Goal: Transaction & Acquisition: Purchase product/service

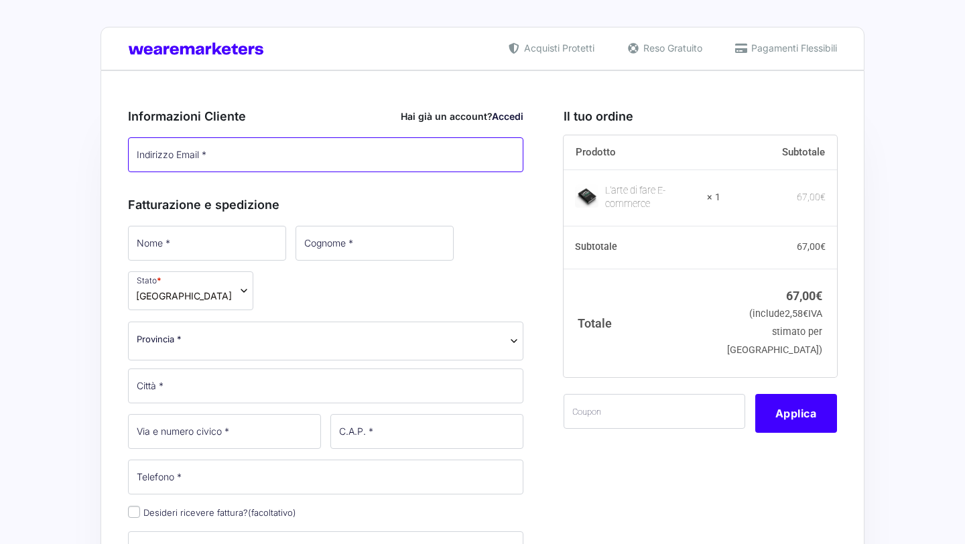
click at [363, 156] on input "Indirizzo Email *" at bounding box center [325, 154] width 395 height 35
click at [363, 100] on div "Informazioni Cliente Hai già un account? Accedi Indirizzo Email * Password * Ac…" at bounding box center [325, 137] width 395 height 88
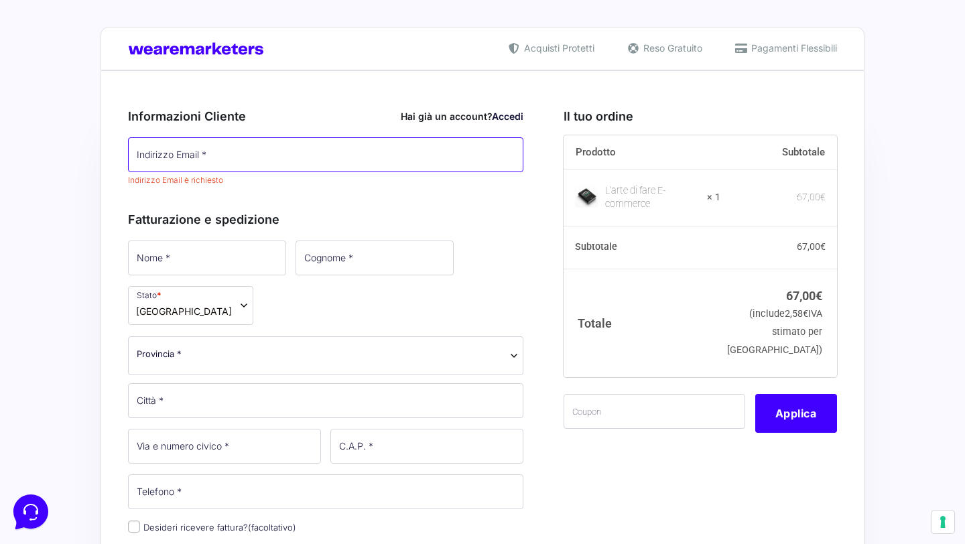
click at [302, 159] on input "Indirizzo Email *" at bounding box center [325, 154] width 395 height 35
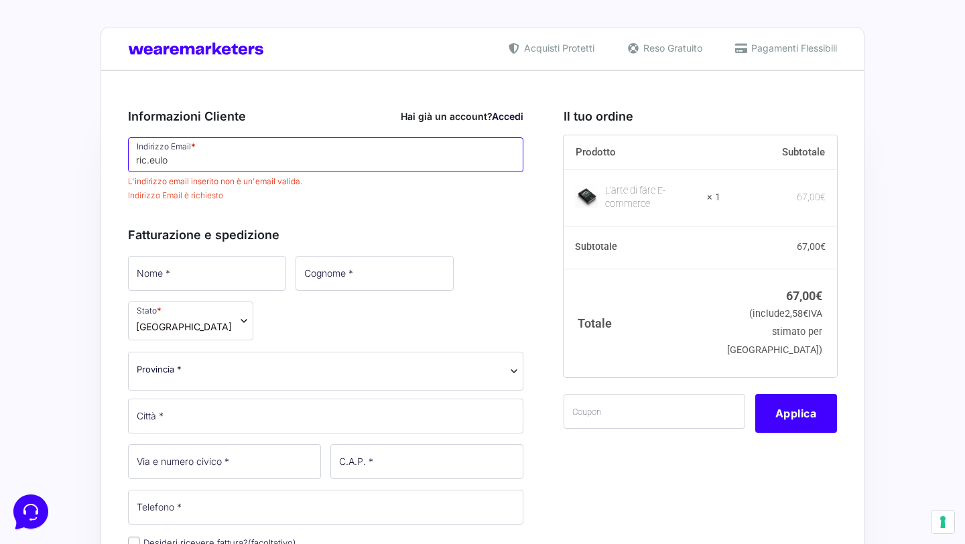
type input "[EMAIL_ADDRESS][DOMAIN_NAME]"
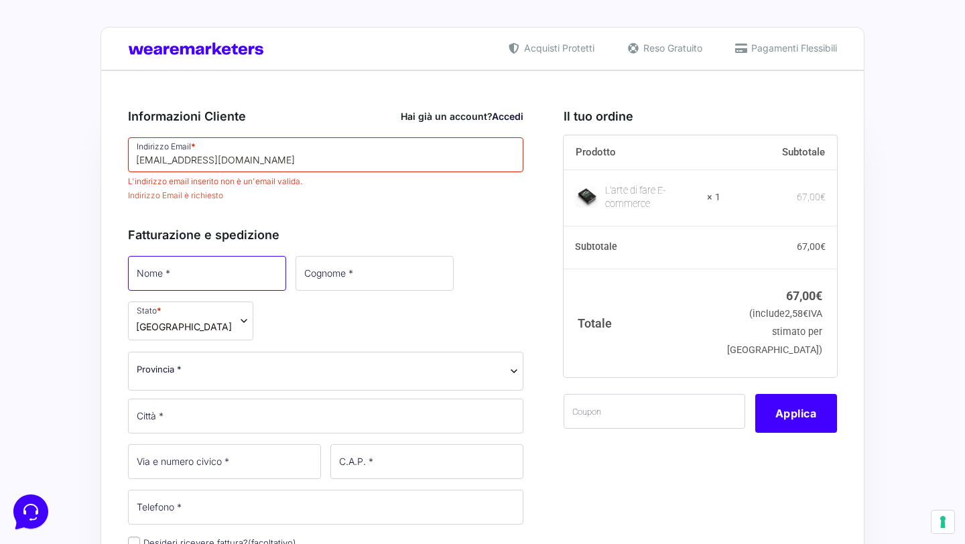
type input "[PERSON_NAME]"
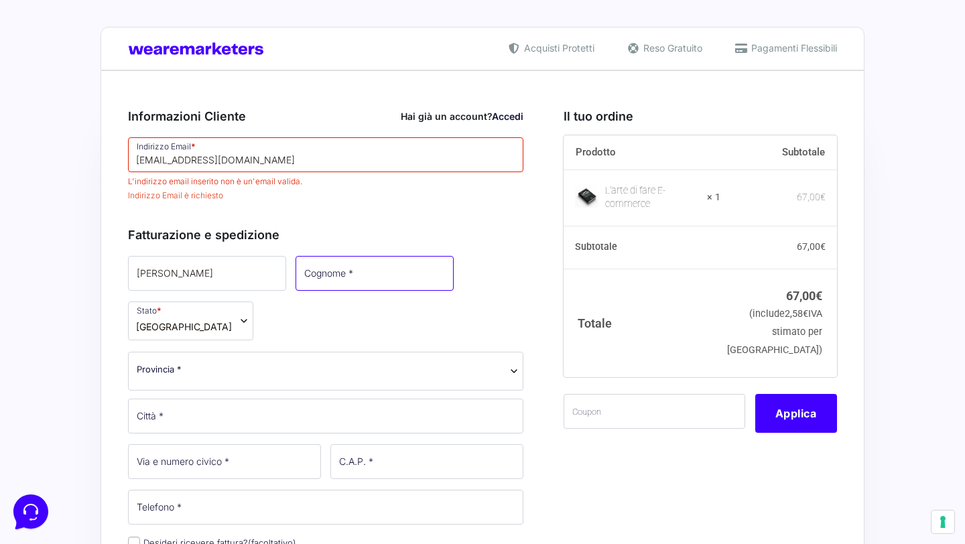
type input "Eulogi"
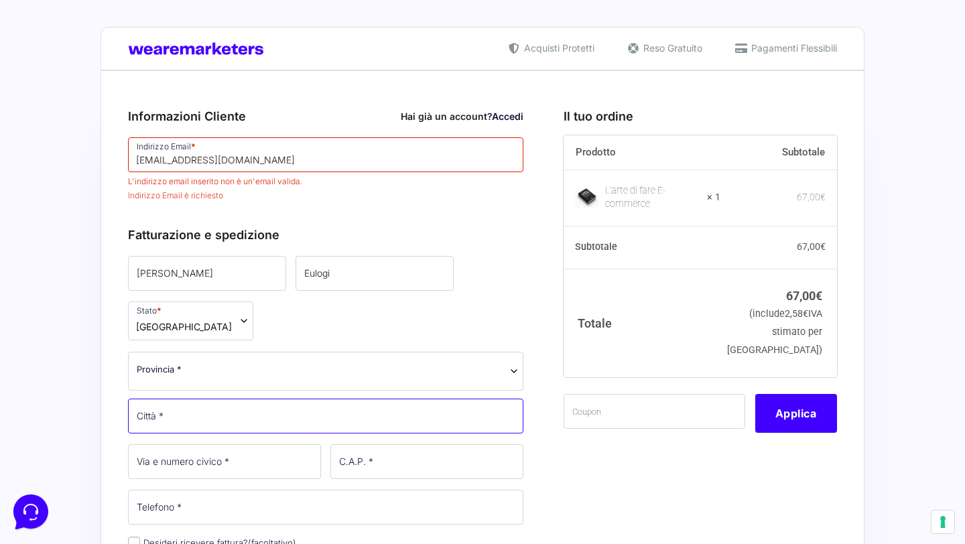
type input "[GEOGRAPHIC_DATA]"
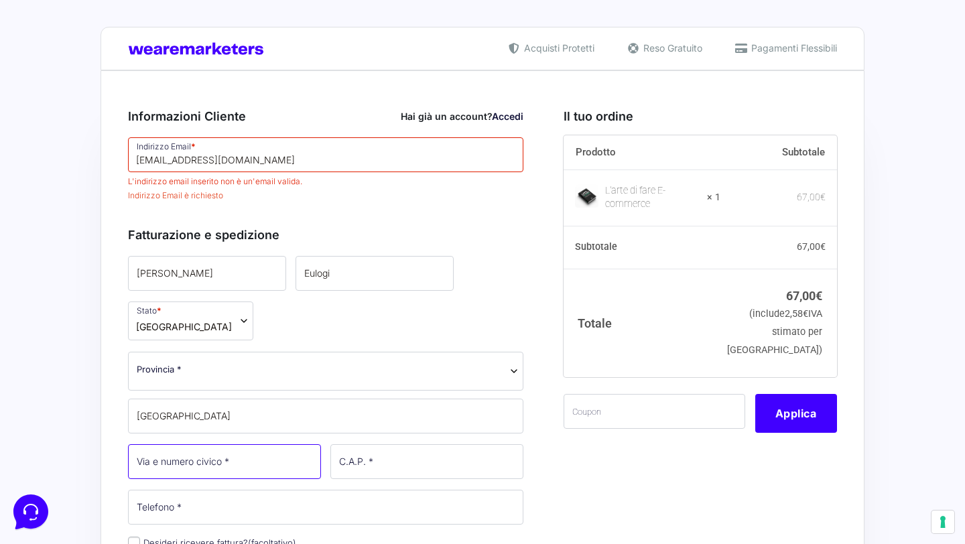
type input "5"
type input "30010"
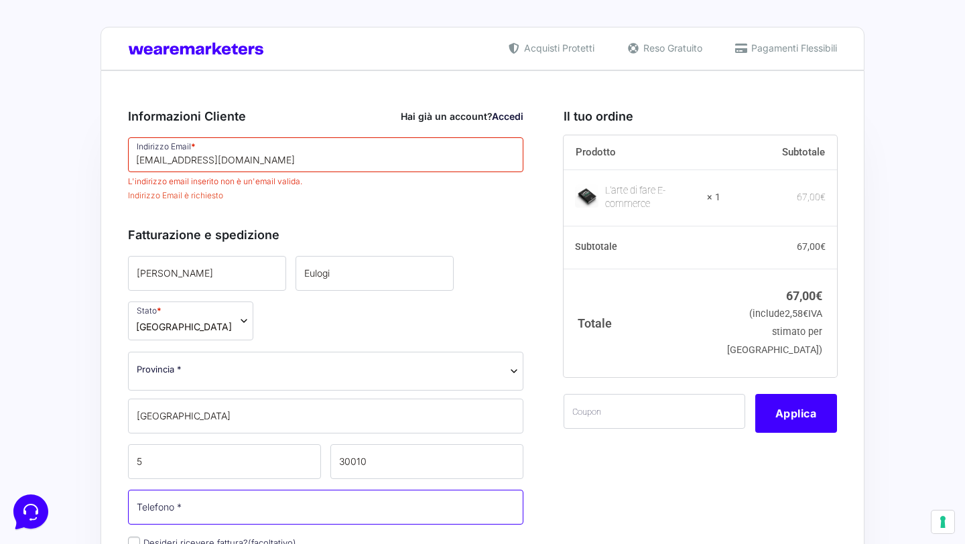
type input "[PHONE_NUMBER]"
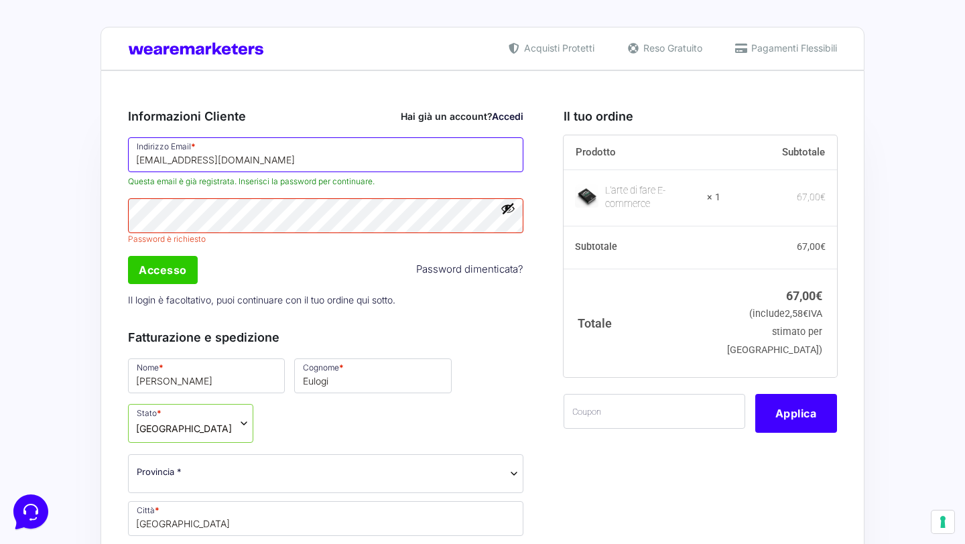
type input "[EMAIL_ADDRESS][DOMAIN_NAME]"
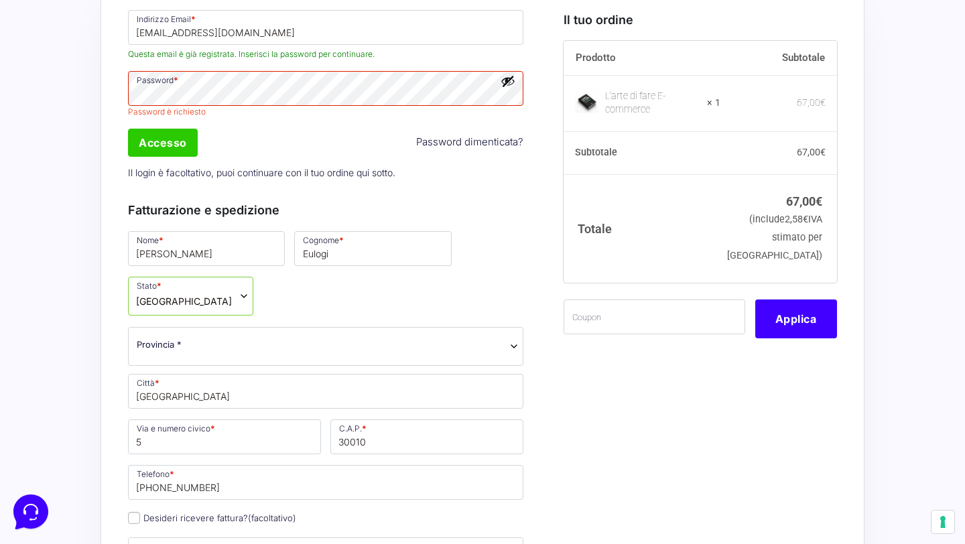
scroll to position [128, 0]
click at [181, 132] on input "Accesso" at bounding box center [163, 142] width 70 height 28
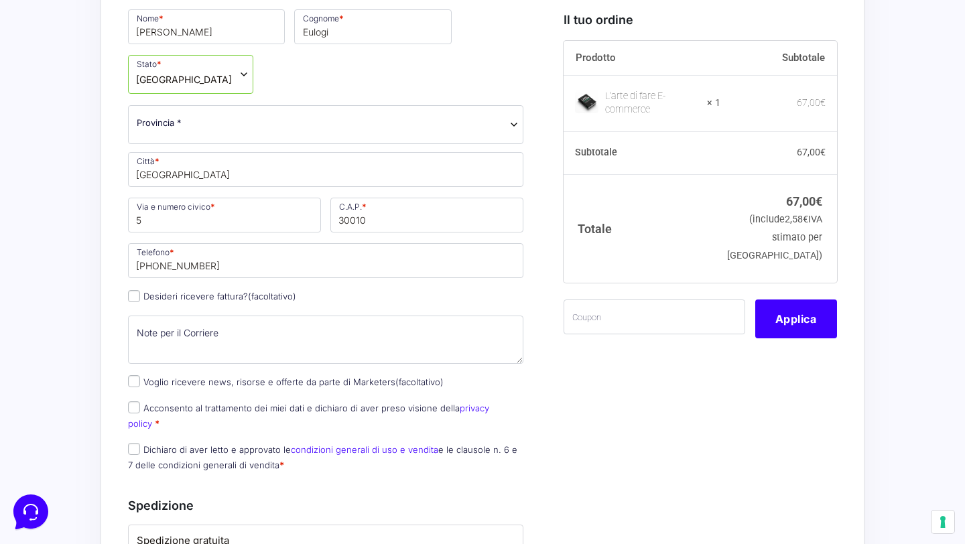
scroll to position [397, 0]
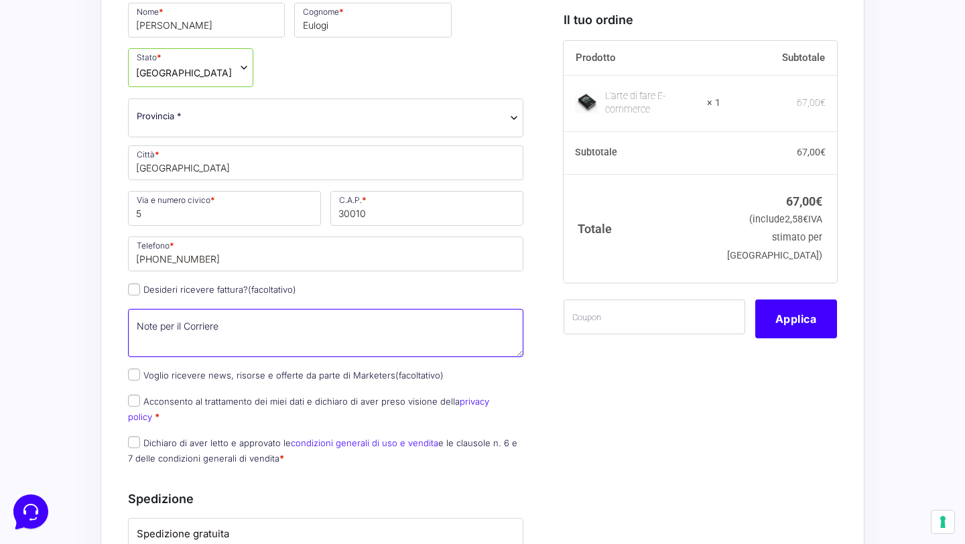
click at [255, 309] on textarea "Note per il Corriere (facoltativo)" at bounding box center [325, 333] width 395 height 48
type textarea "I"
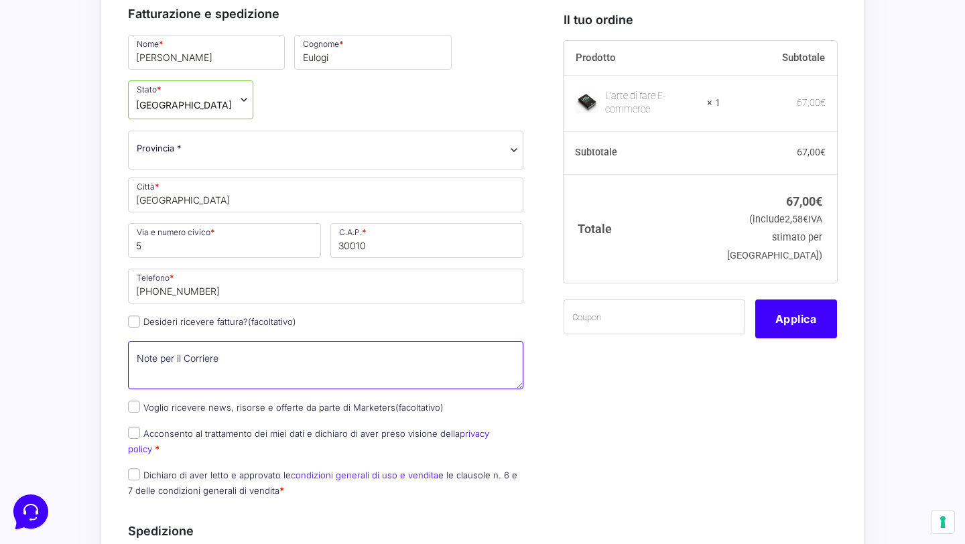
scroll to position [362, 0]
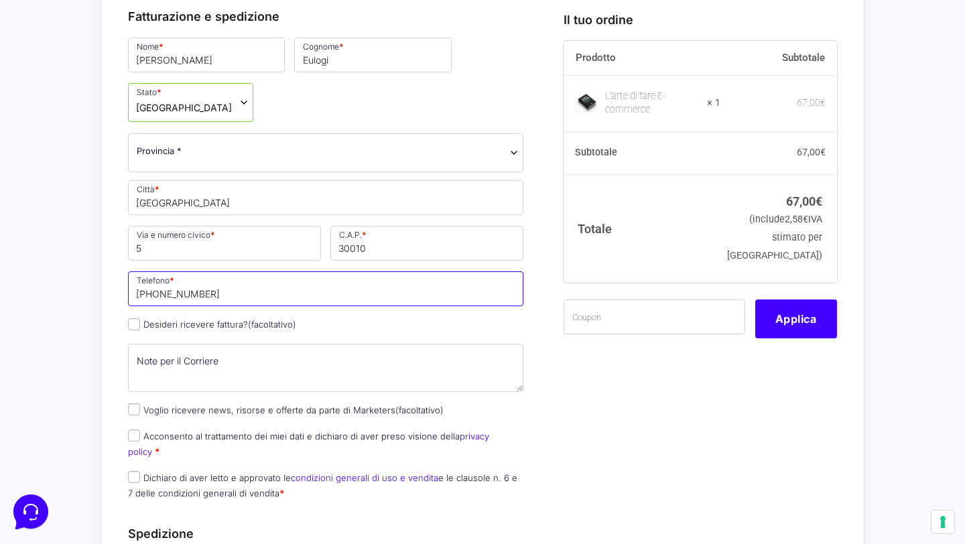
click at [228, 271] on input "[PHONE_NUMBER]" at bounding box center [325, 288] width 395 height 35
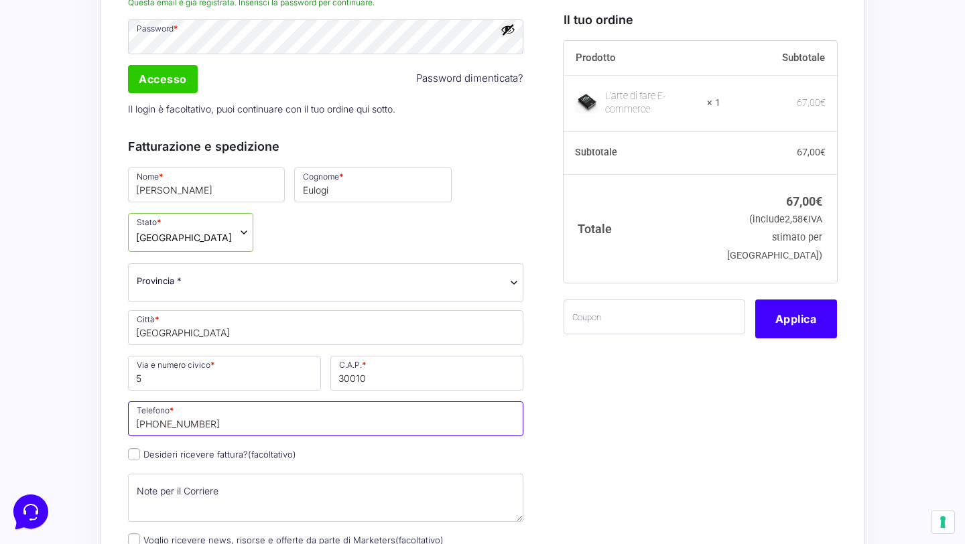
scroll to position [231, 0]
type input "[PHONE_NUMBER]"
click at [254, 264] on span "Provincia *" at bounding box center [325, 283] width 395 height 39
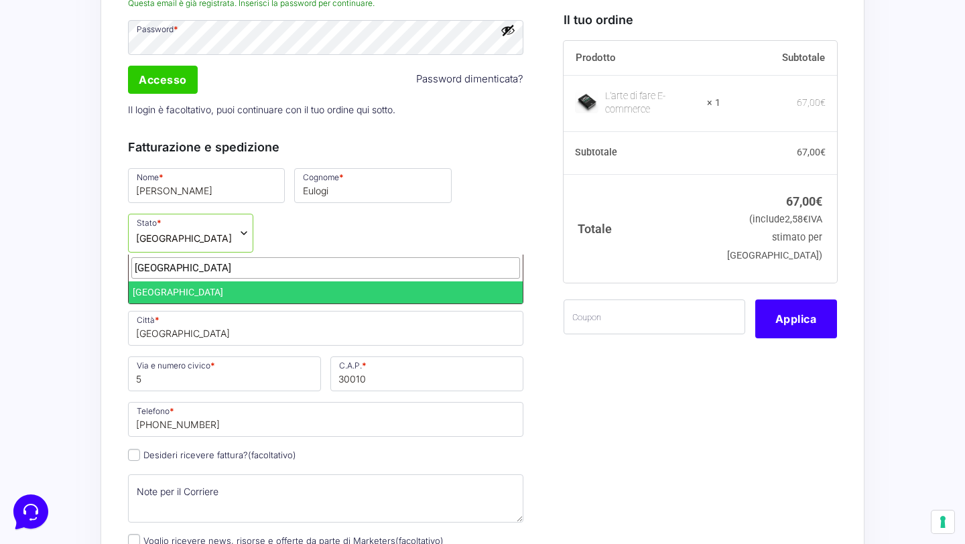
type input "[GEOGRAPHIC_DATA]"
select select "VE"
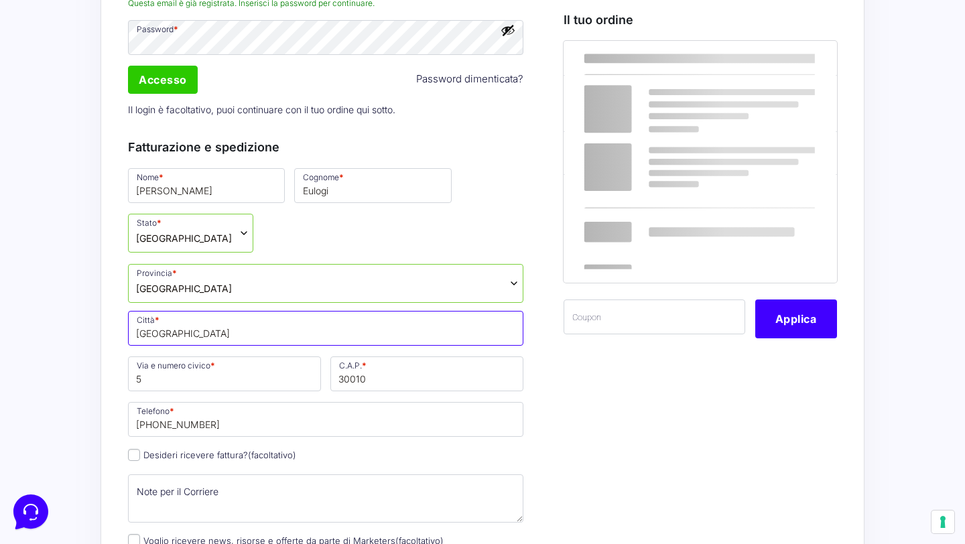
click at [190, 311] on input "[GEOGRAPHIC_DATA]" at bounding box center [325, 328] width 395 height 35
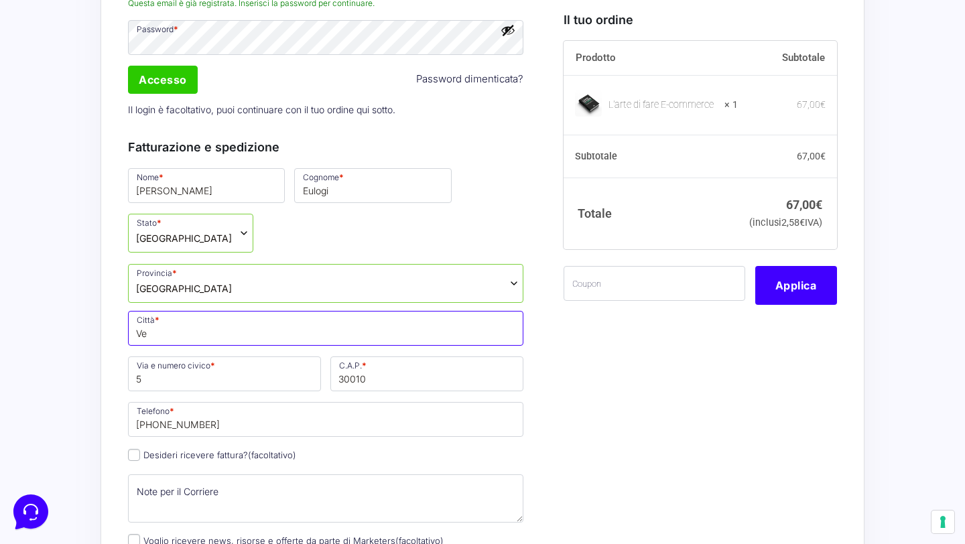
type input "V"
type input "Camponogara"
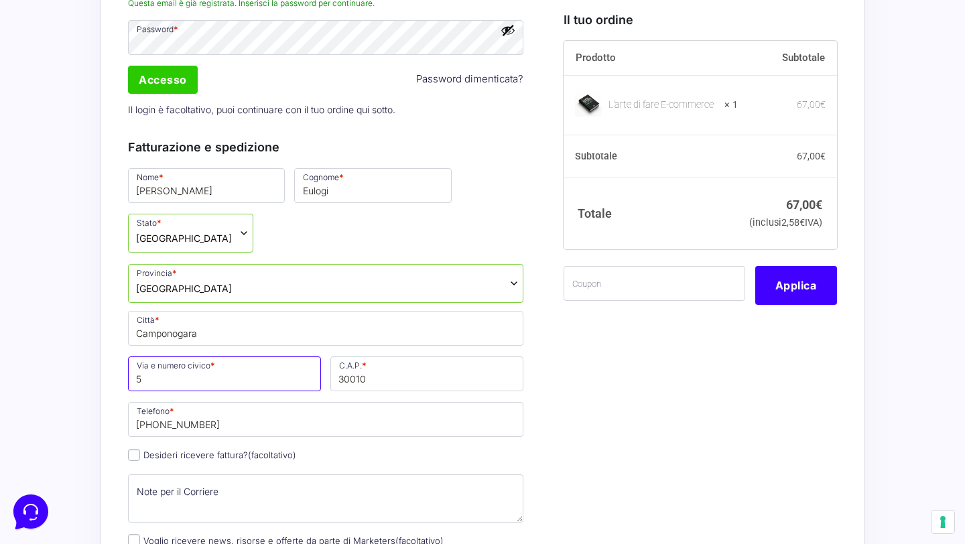
click at [264, 357] on input "5" at bounding box center [224, 374] width 193 height 35
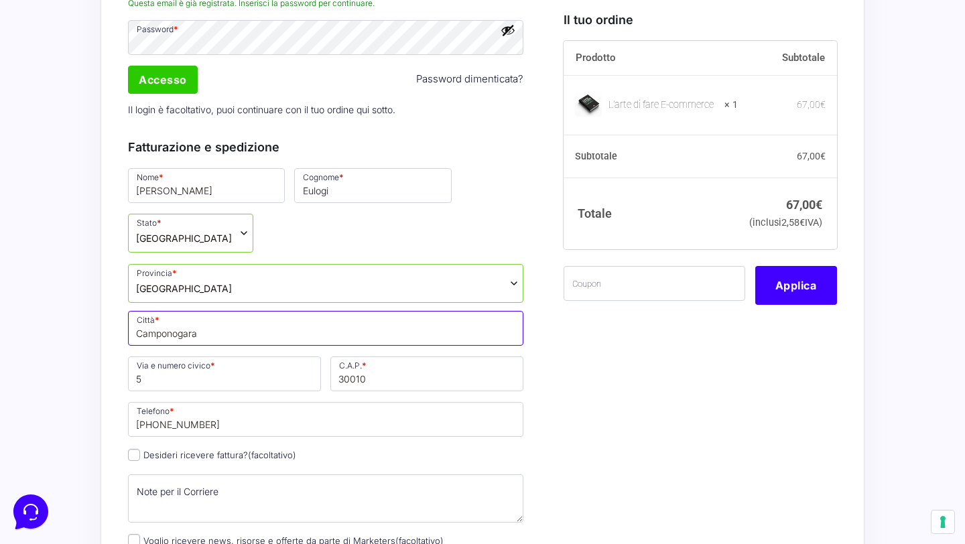
click at [251, 311] on input "Camponogara" at bounding box center [325, 328] width 395 height 35
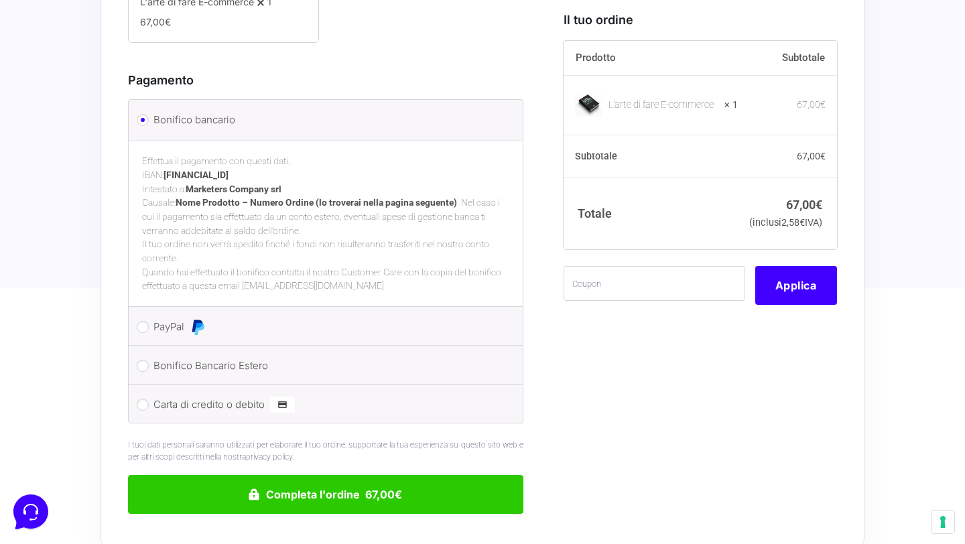
scroll to position [1028, 0]
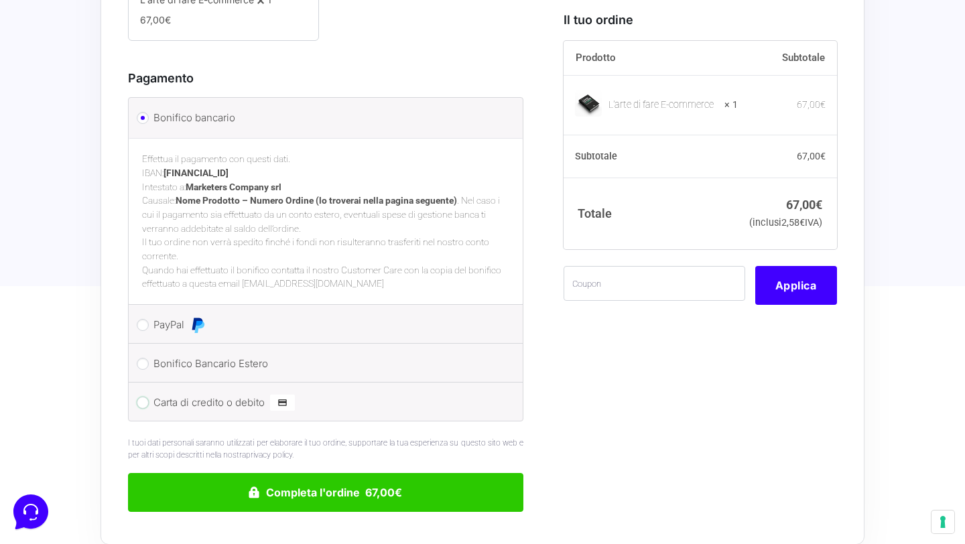
click at [141, 397] on input "Carta di credito o debito" at bounding box center [143, 403] width 12 height 12
radio input "true"
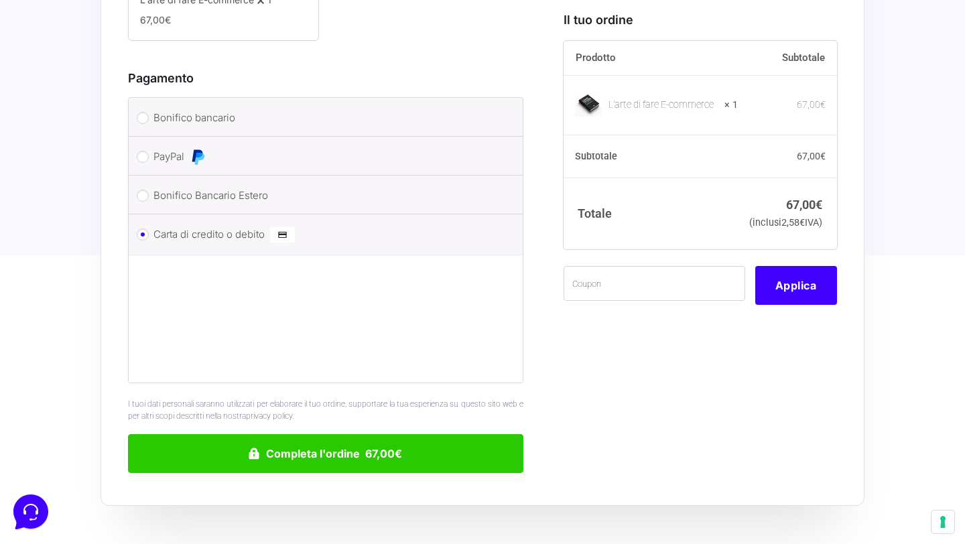
click at [324, 398] on p "I tuoi dati personali saranno utilizzati per elaborare il tuo ordine, supportar…" at bounding box center [325, 410] width 395 height 24
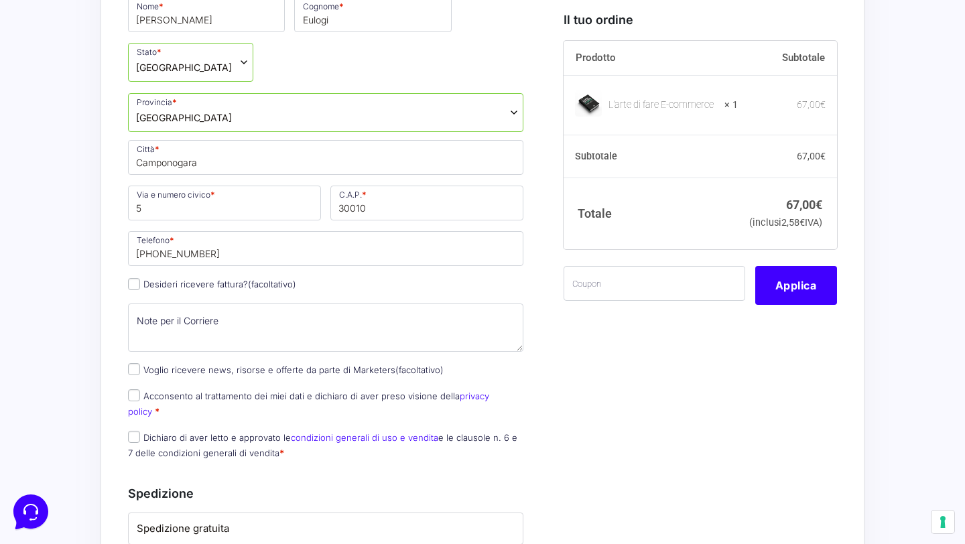
scroll to position [400, 0]
click at [135, 391] on input "Acconsento al trattamento dei miei dati e dichiaro di aver preso visione della …" at bounding box center [134, 397] width 12 height 12
checkbox input "true"
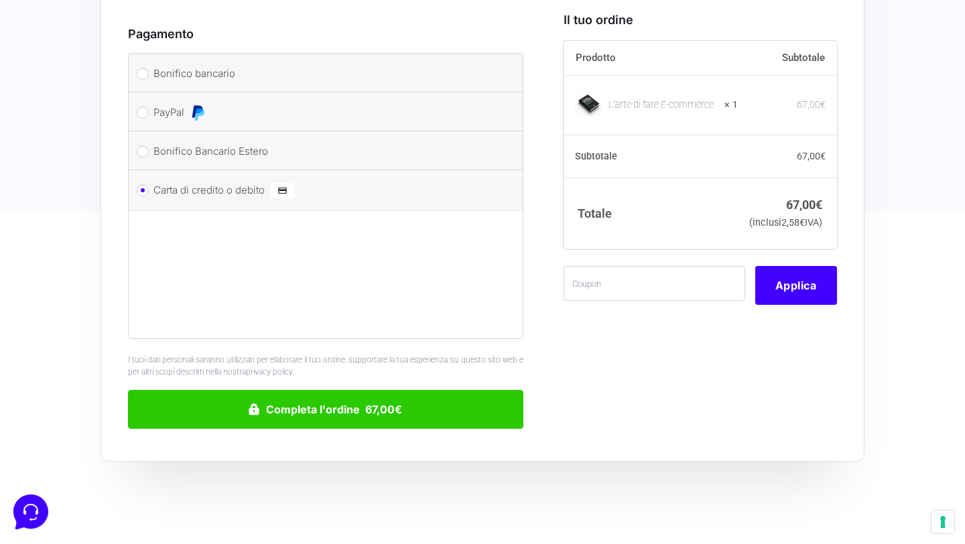
scroll to position [1084, 0]
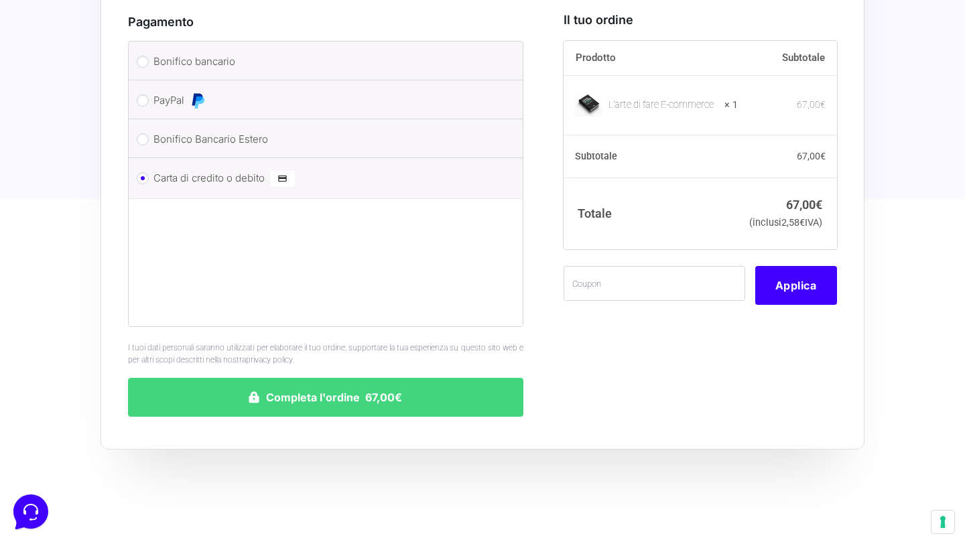
click at [248, 378] on button "Completa l'ordine 67,00€" at bounding box center [325, 397] width 395 height 39
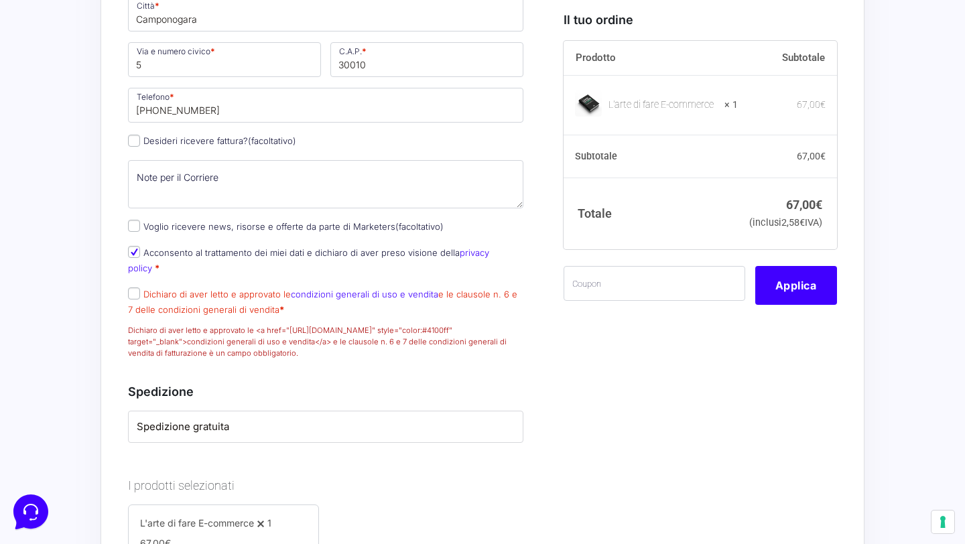
scroll to position [630, 0]
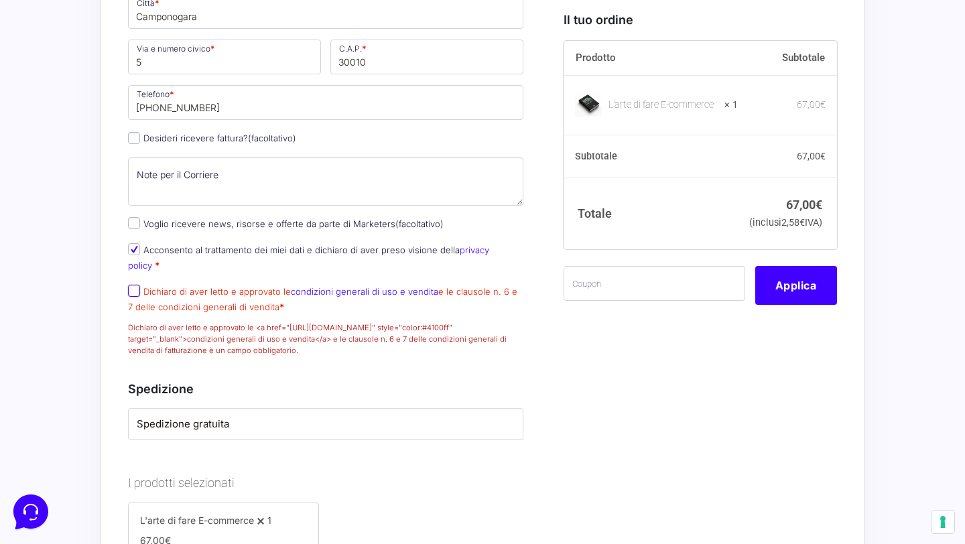
click at [133, 285] on input "Dichiaro di aver letto e approvato le condizioni generali di uso e vendita e le…" at bounding box center [134, 291] width 12 height 12
checkbox input "true"
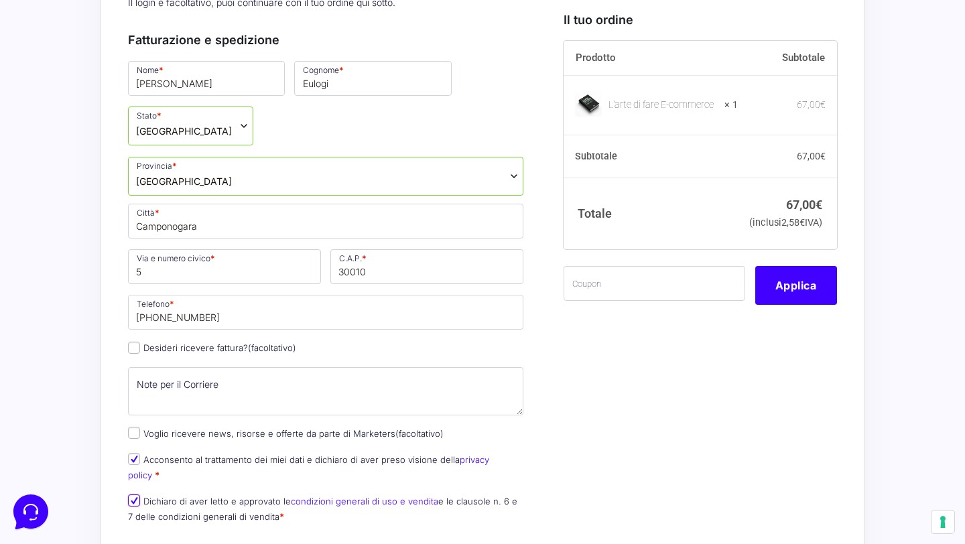
scroll to position [1180, 0]
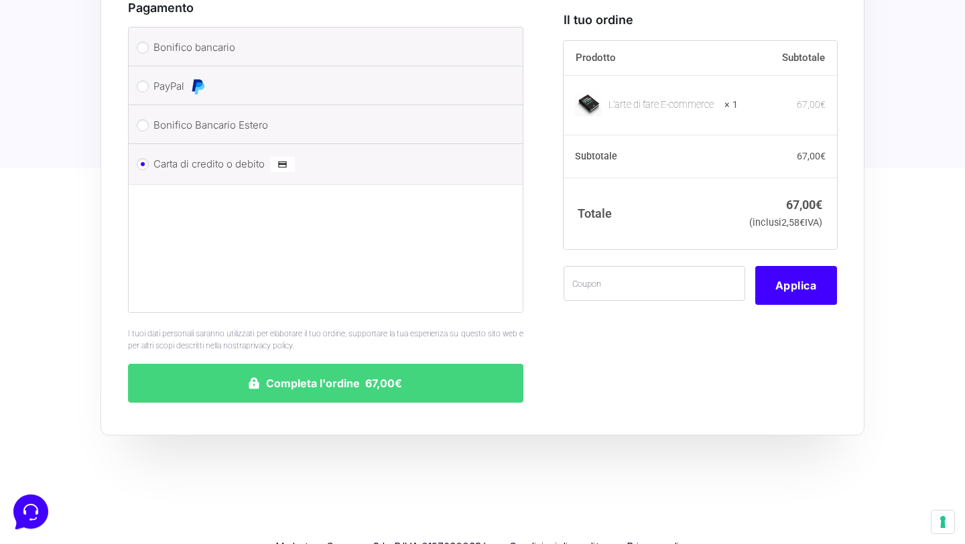
click at [278, 364] on button "Completa l'ordine 67,00€" at bounding box center [325, 383] width 395 height 39
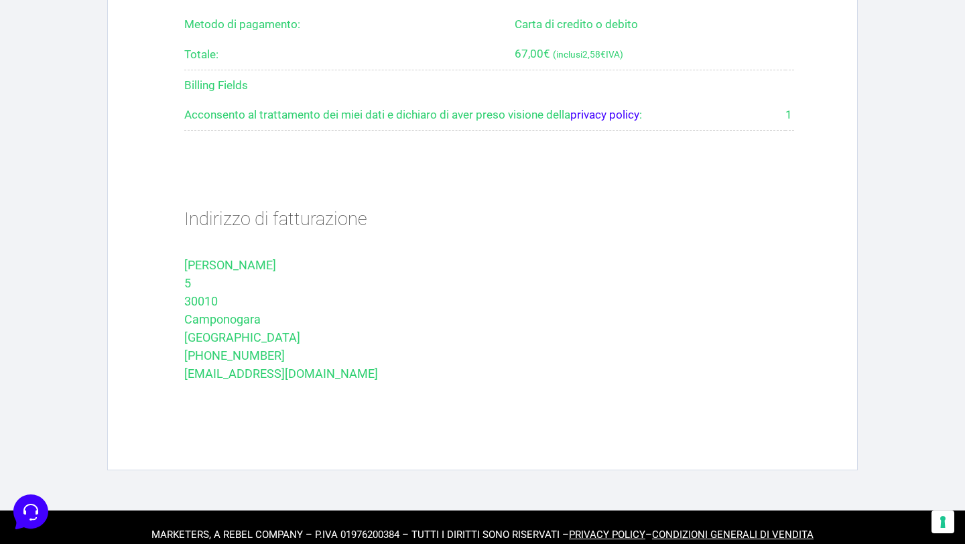
scroll to position [655, 0]
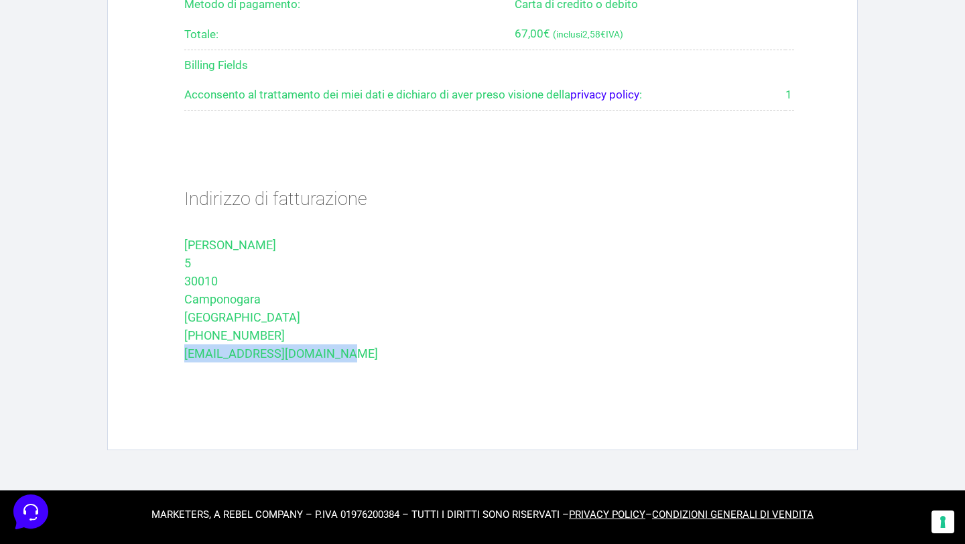
drag, startPoint x: 343, startPoint y: 353, endPoint x: 181, endPoint y: 353, distance: 162.2
click at [181, 353] on section "Indirizzo di fatturazione Riccardo [STREET_ADDRESS] [PHONE_NUMBER] [EMAIL_ADDRE…" at bounding box center [489, 276] width 670 height 246
copy p "[EMAIL_ADDRESS][DOMAIN_NAME]"
click at [337, 363] on p "[EMAIL_ADDRESS][DOMAIN_NAME]" at bounding box center [489, 354] width 610 height 18
drag, startPoint x: 337, startPoint y: 361, endPoint x: 167, endPoint y: 358, distance: 170.3
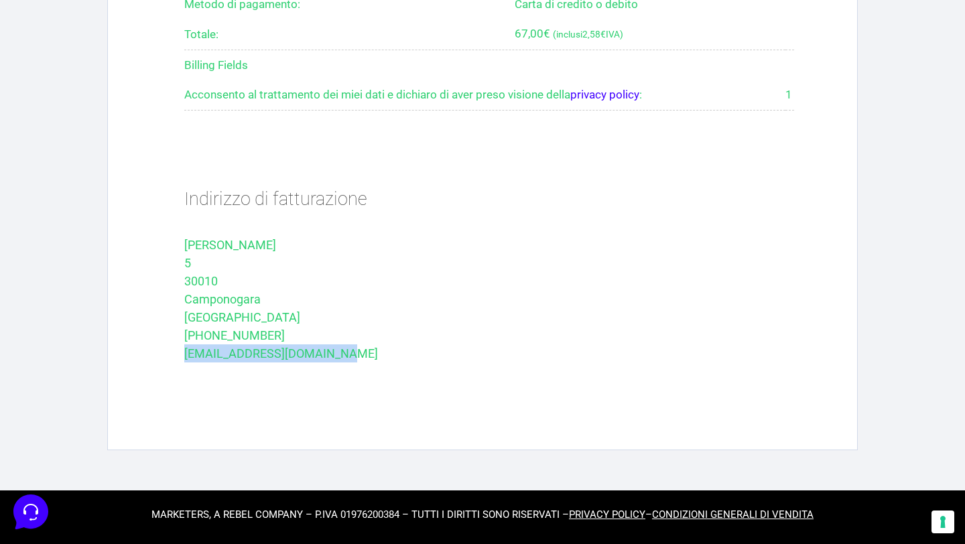
click at [167, 358] on section "Indirizzo di fatturazione Riccardo [STREET_ADDRESS] [PHONE_NUMBER] [EMAIL_ADDRE…" at bounding box center [489, 276] width 670 height 246
copy p "[EMAIL_ADDRESS][DOMAIN_NAME]"
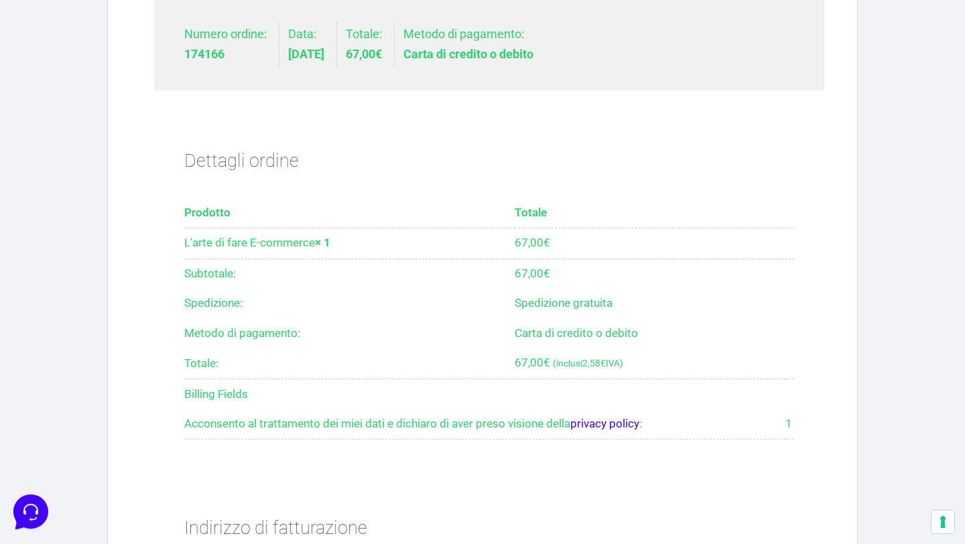
scroll to position [328, 0]
